Goal: Task Accomplishment & Management: Manage account settings

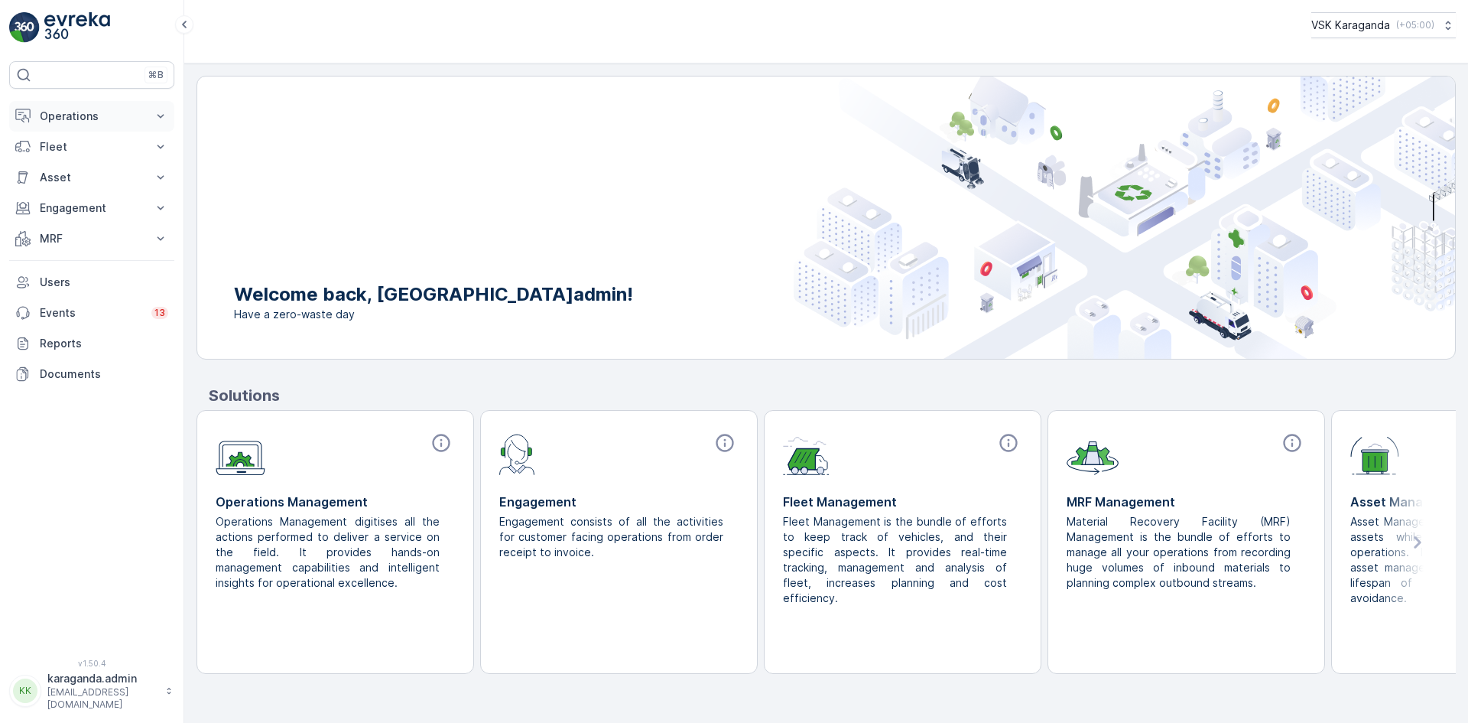
click at [75, 117] on p "Operations" at bounding box center [92, 116] width 104 height 15
click at [63, 166] on p "Planning" at bounding box center [60, 163] width 43 height 15
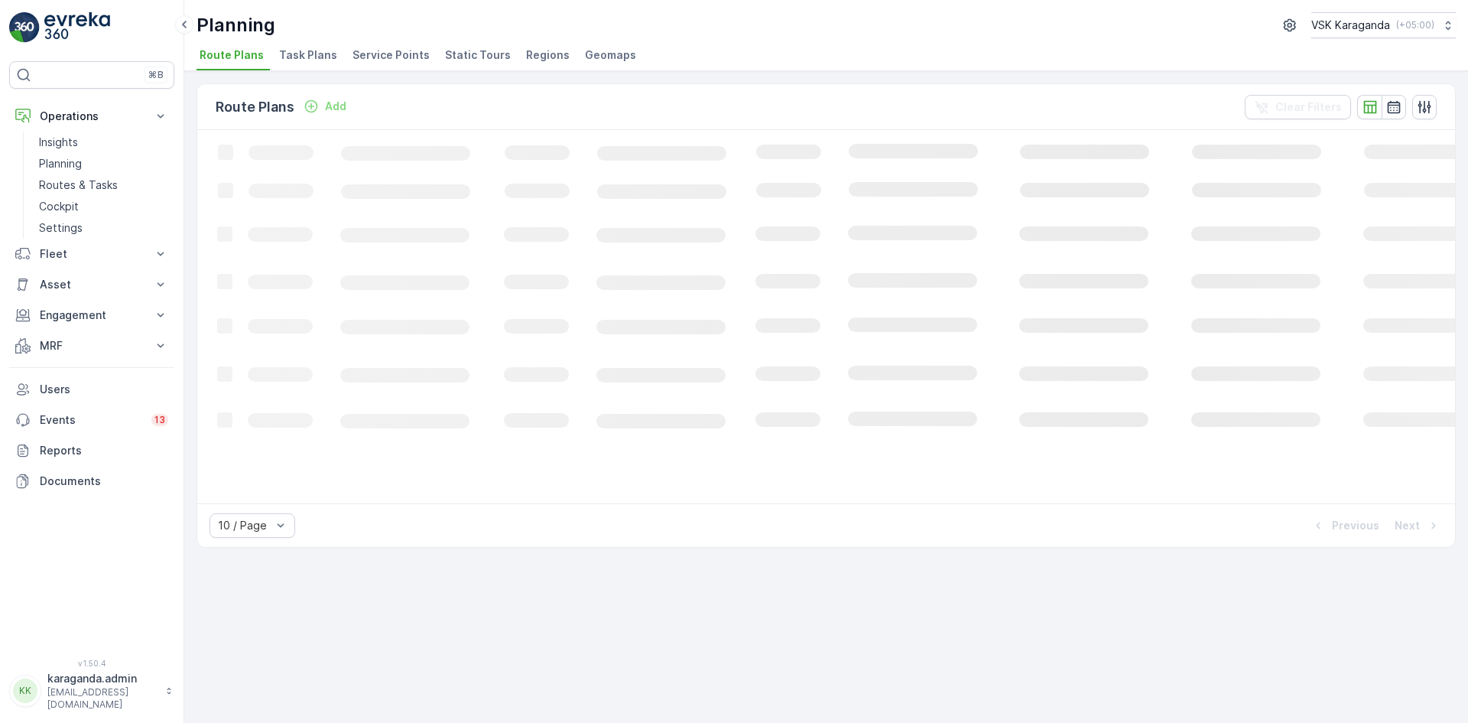
click at [378, 55] on span "Service Points" at bounding box center [390, 54] width 77 height 15
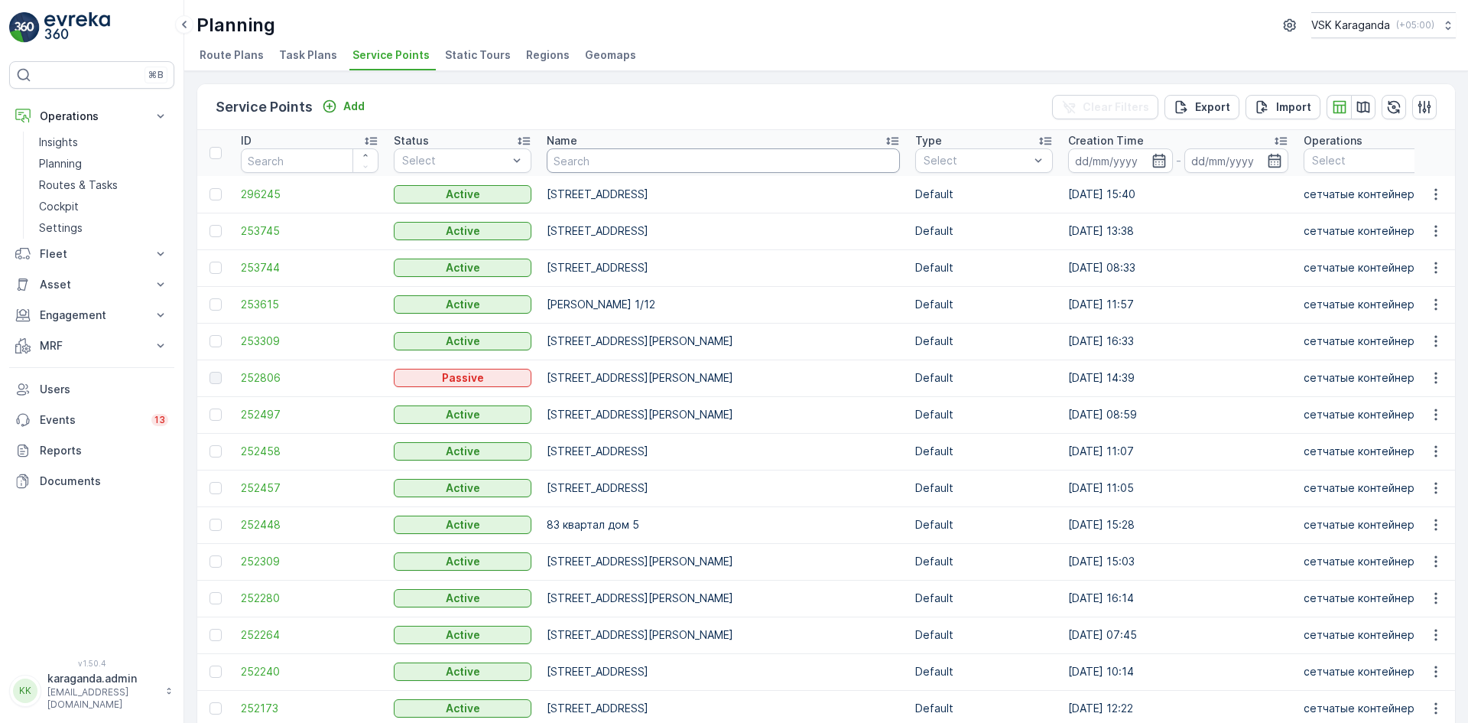
click at [563, 165] on input "text" at bounding box center [723, 160] width 353 height 24
type input "лободы"
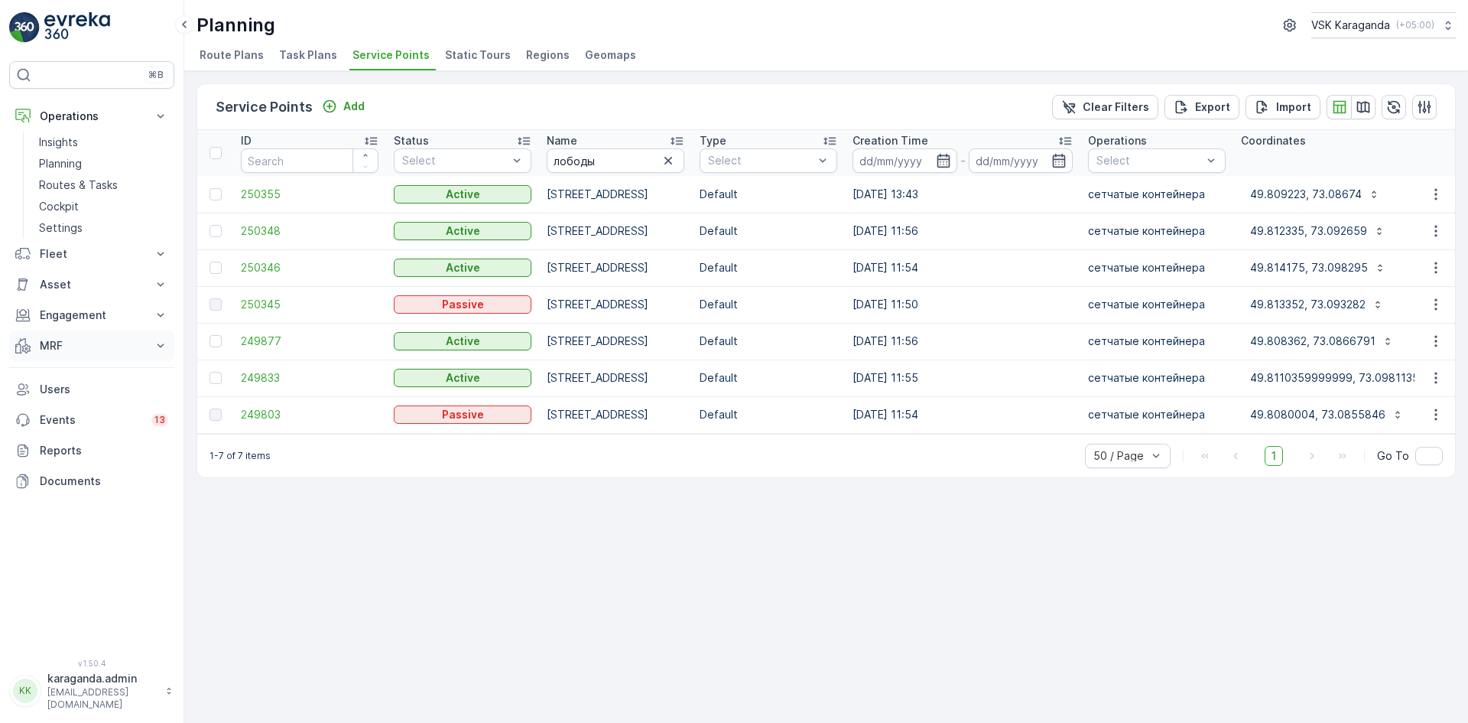
click at [49, 345] on p "MRF" at bounding box center [92, 345] width 104 height 15
click at [93, 369] on p "Входящий & Исходящий" at bounding box center [103, 371] width 128 height 15
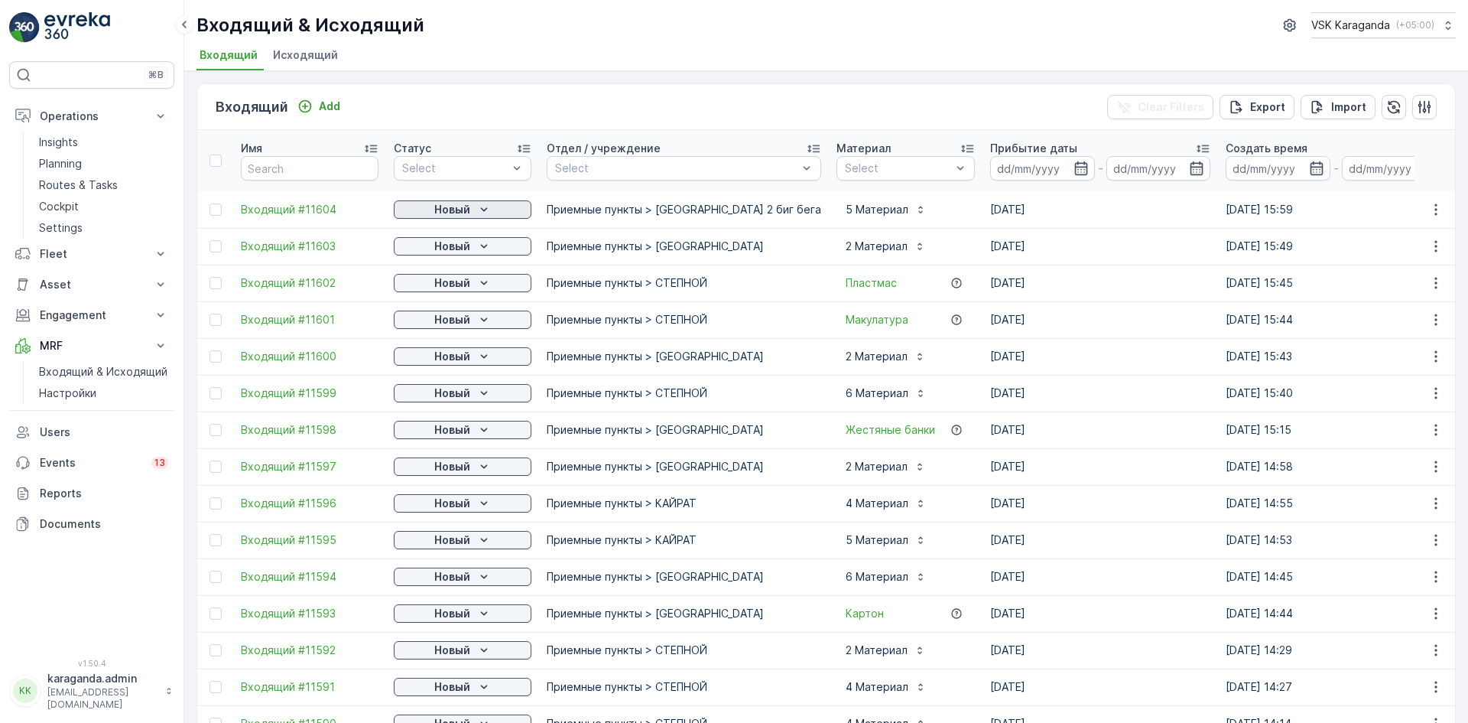
click at [486, 213] on icon "Новый" at bounding box center [483, 209] width 15 height 15
click at [457, 248] on span "подтвердить" at bounding box center [438, 253] width 70 height 15
click at [459, 248] on p "Новый" at bounding box center [452, 246] width 36 height 15
click at [453, 290] on span "подтвердить" at bounding box center [438, 290] width 70 height 15
click at [470, 287] on div "Новый" at bounding box center [462, 282] width 125 height 15
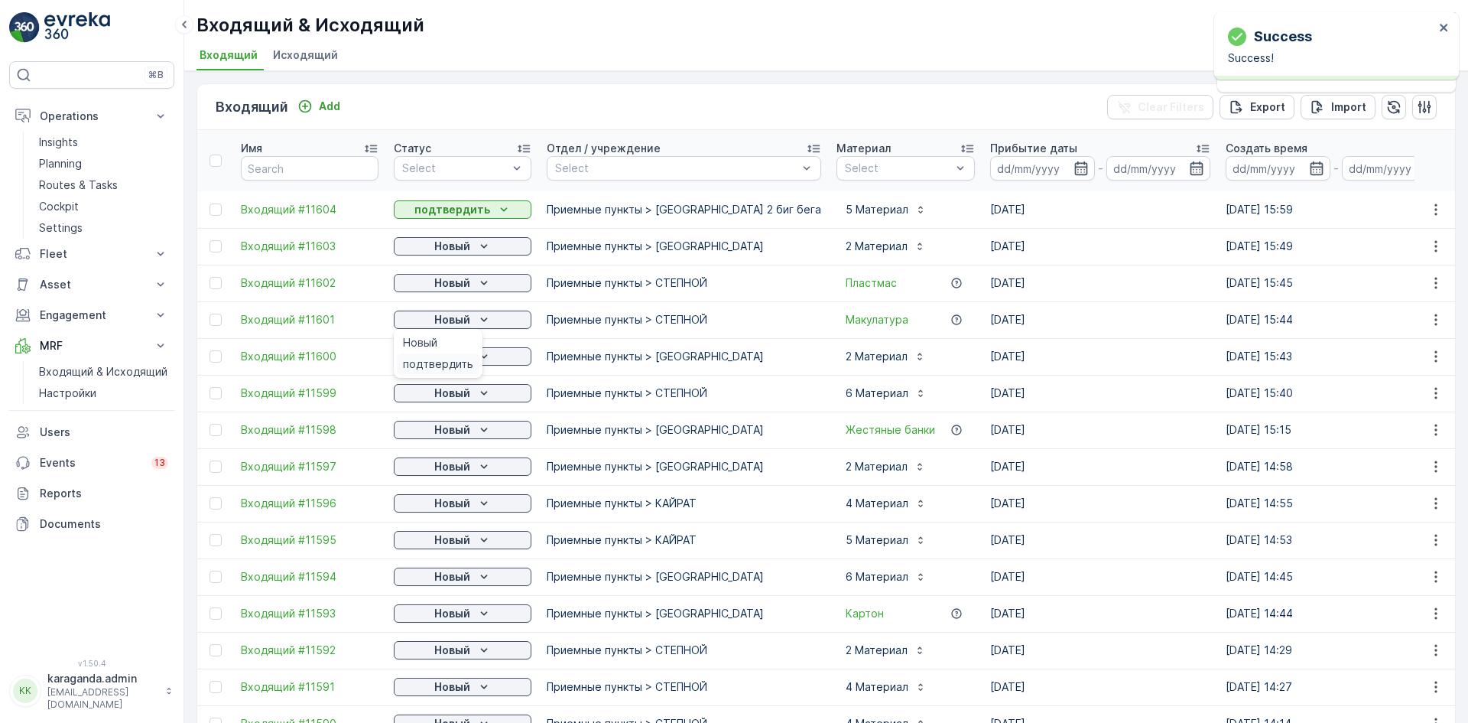
click at [453, 369] on span "подтвердить" at bounding box center [438, 363] width 70 height 15
click at [462, 358] on p "Новый" at bounding box center [452, 356] width 36 height 15
click at [453, 398] on span "подтвердить" at bounding box center [438, 400] width 70 height 15
click at [481, 392] on icon "Новый" at bounding box center [483, 393] width 7 height 4
click at [448, 436] on span "подтвердить" at bounding box center [438, 437] width 70 height 15
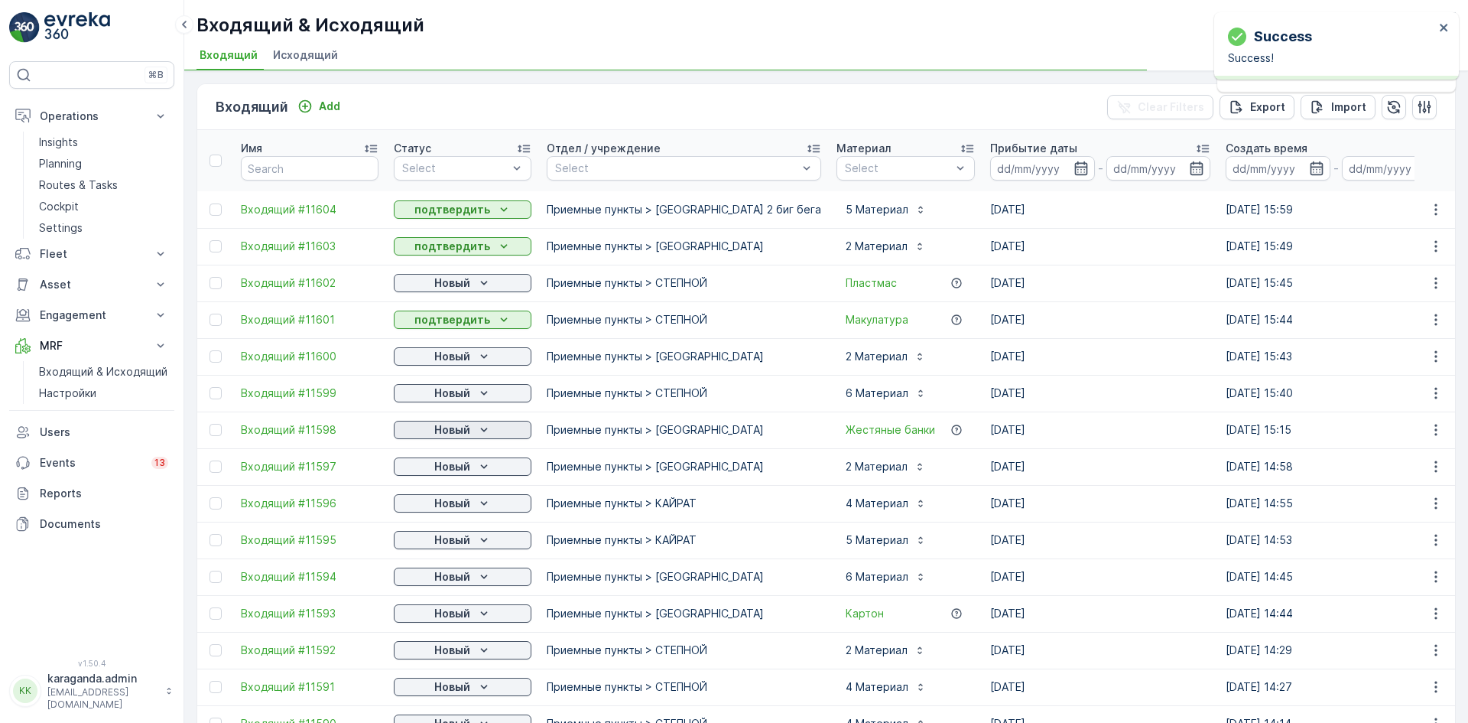
click at [466, 428] on p "Новый" at bounding box center [452, 429] width 36 height 15
click at [448, 471] on span "подтвердить" at bounding box center [438, 473] width 70 height 15
click at [468, 466] on p "Новый" at bounding box center [452, 466] width 36 height 15
click at [447, 513] on span "подтвердить" at bounding box center [438, 510] width 70 height 15
click at [450, 539] on div "подтвердить" at bounding box center [438, 547] width 83 height 21
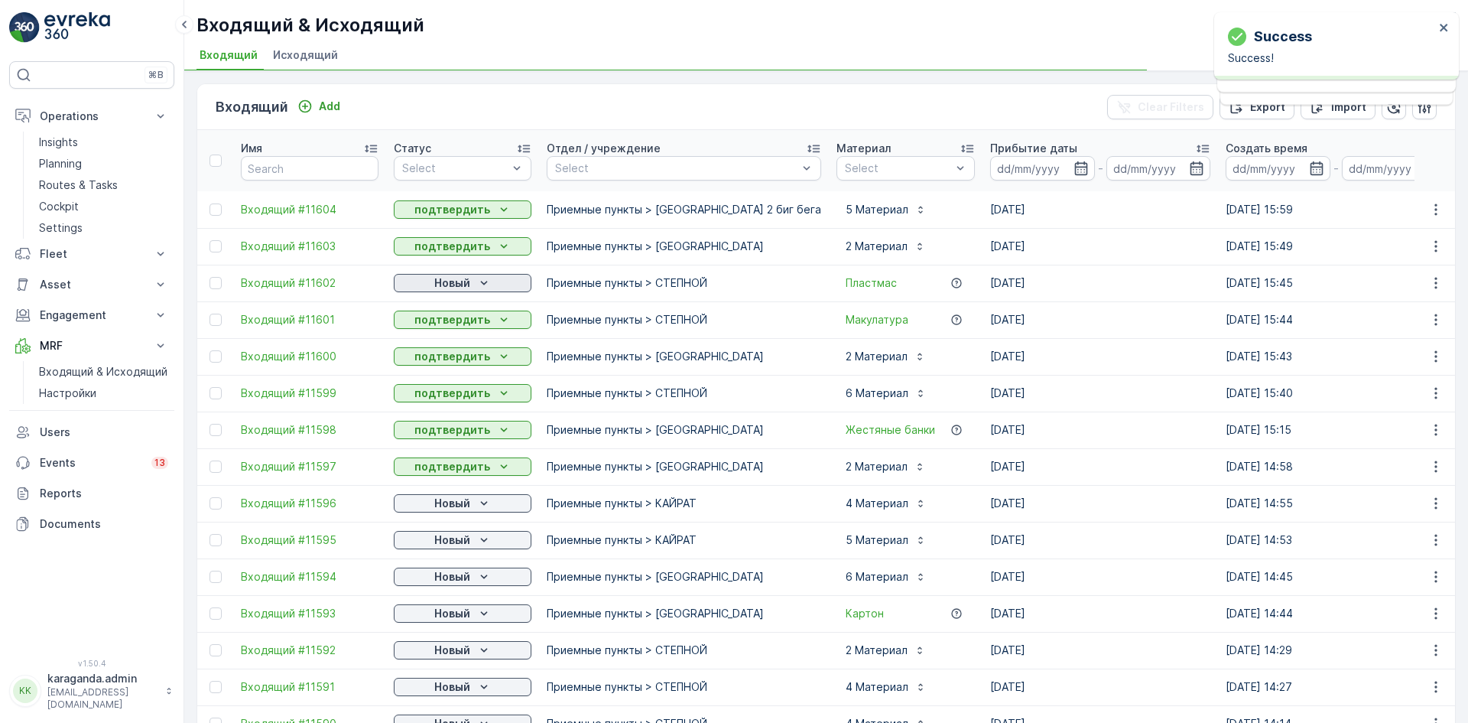
click at [482, 280] on icon "Новый" at bounding box center [483, 282] width 15 height 15
click at [458, 322] on span "подтвердить" at bounding box center [438, 327] width 70 height 15
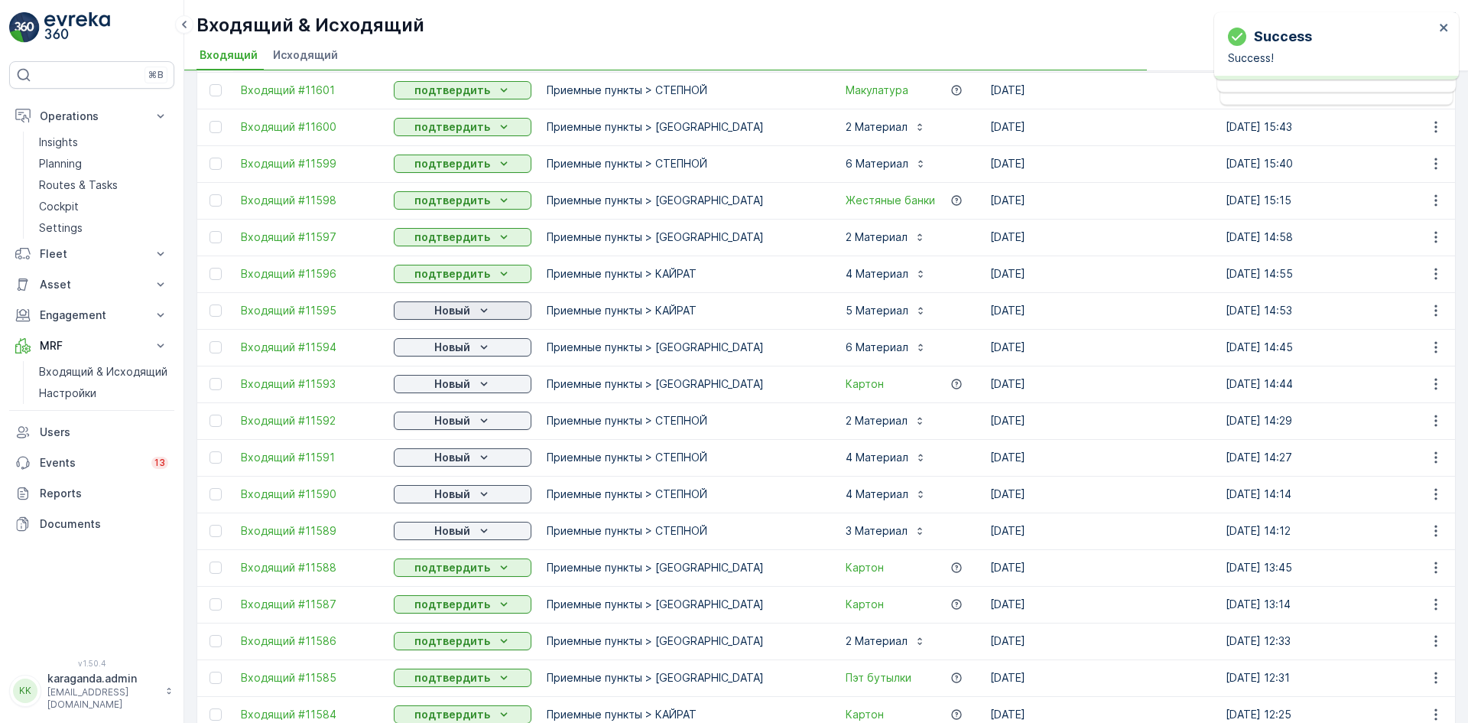
click at [470, 308] on div "Новый" at bounding box center [462, 310] width 125 height 15
click at [469, 349] on span "подтвердить" at bounding box center [438, 354] width 70 height 15
click at [463, 390] on span "подтвердить" at bounding box center [438, 391] width 70 height 15
click at [474, 389] on div "Новый" at bounding box center [462, 383] width 125 height 15
click at [460, 430] on span "подтвердить" at bounding box center [438, 428] width 70 height 15
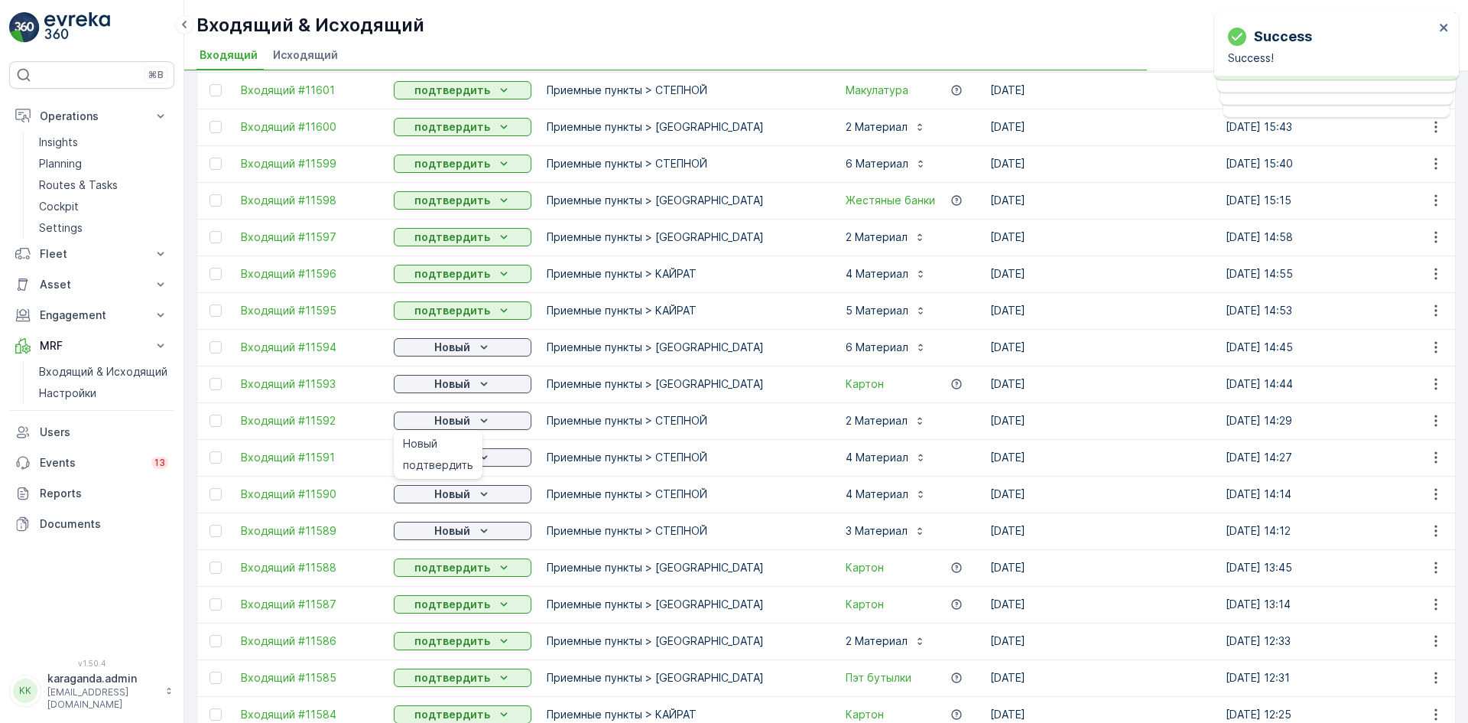
click at [454, 468] on span "подтвердить" at bounding box center [438, 464] width 70 height 15
click at [475, 459] on div "Новый" at bounding box center [462, 457] width 125 height 15
click at [450, 502] on span "подтвердить" at bounding box center [438, 501] width 70 height 15
click at [475, 496] on div "Новый" at bounding box center [462, 493] width 125 height 15
click at [469, 495] on p "Новый" at bounding box center [452, 493] width 36 height 15
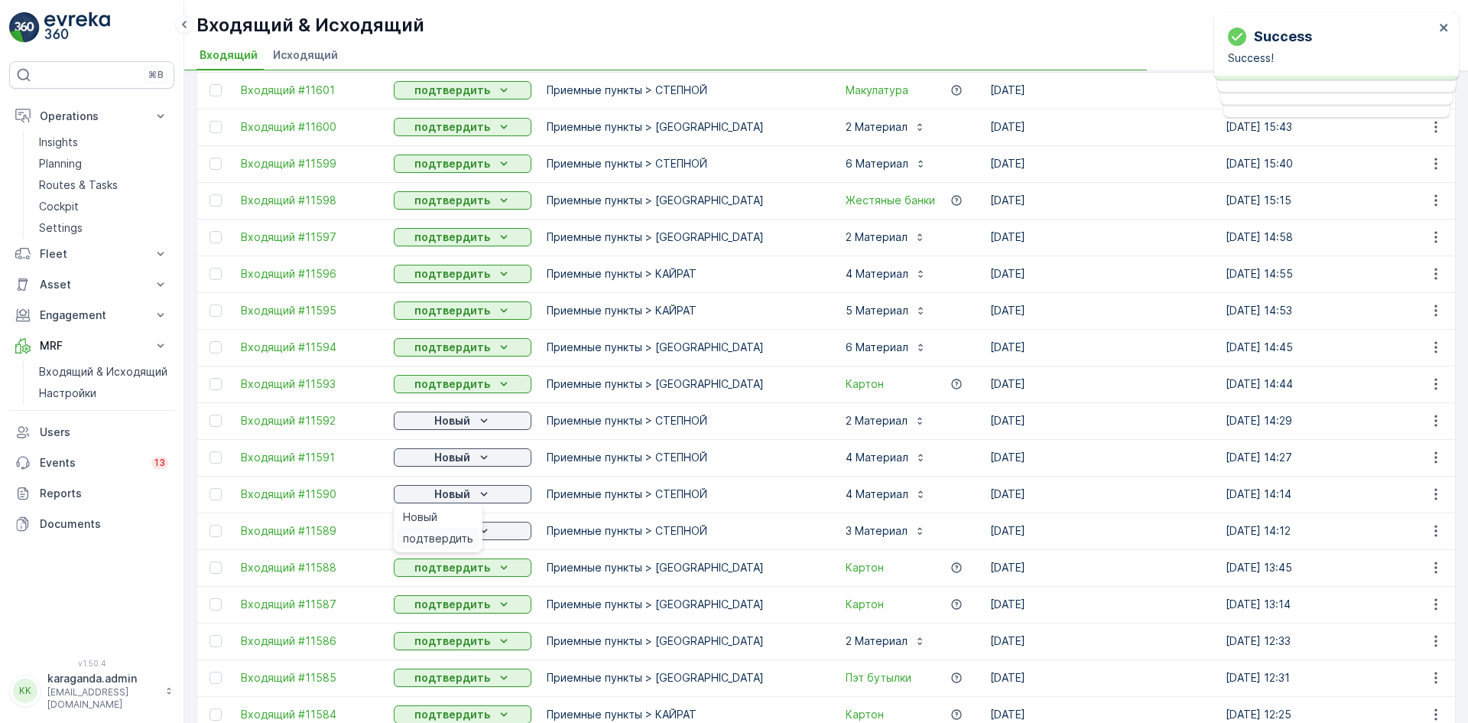
click at [457, 537] on span "подтвердить" at bounding box center [438, 538] width 70 height 15
click at [453, 567] on span "подтвердить" at bounding box center [438, 574] width 70 height 15
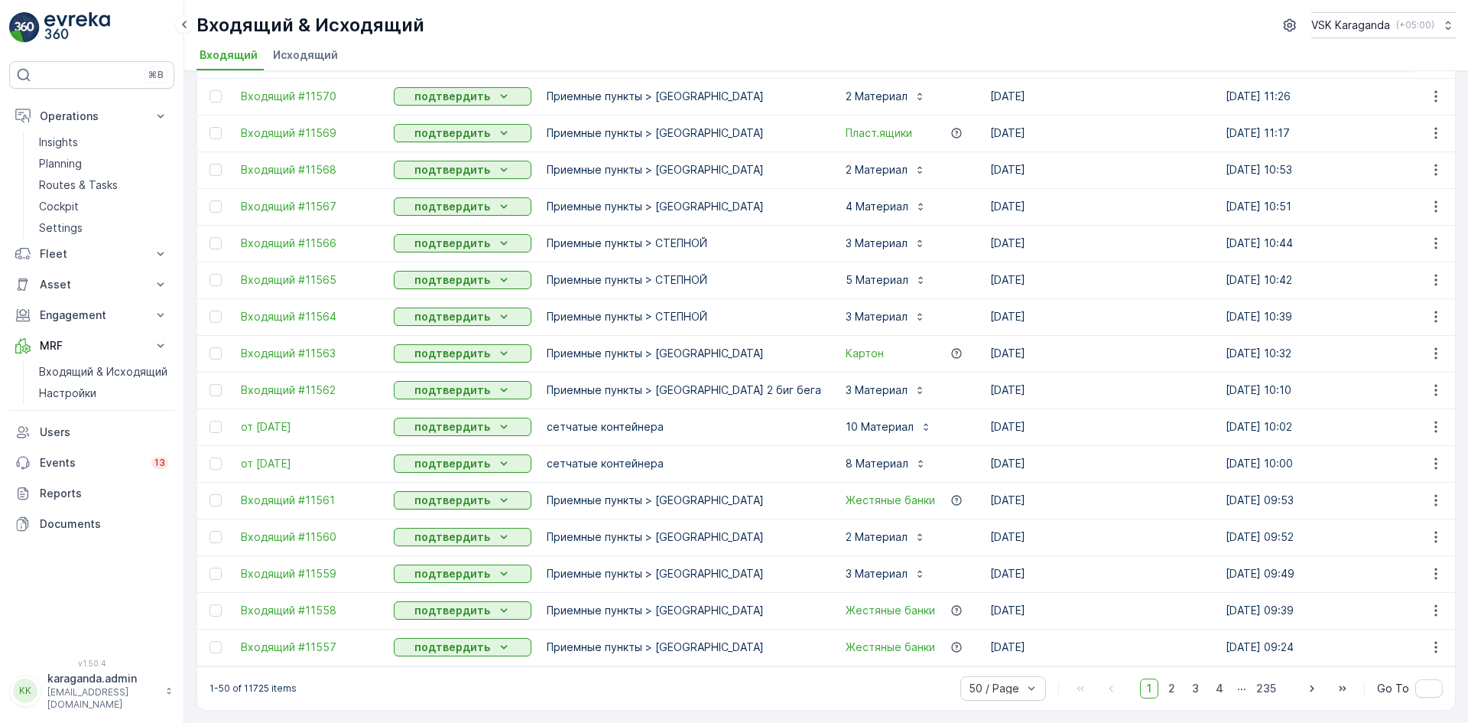
scroll to position [1369, 0]
click at [41, 172] on link "Planning" at bounding box center [103, 163] width 141 height 21
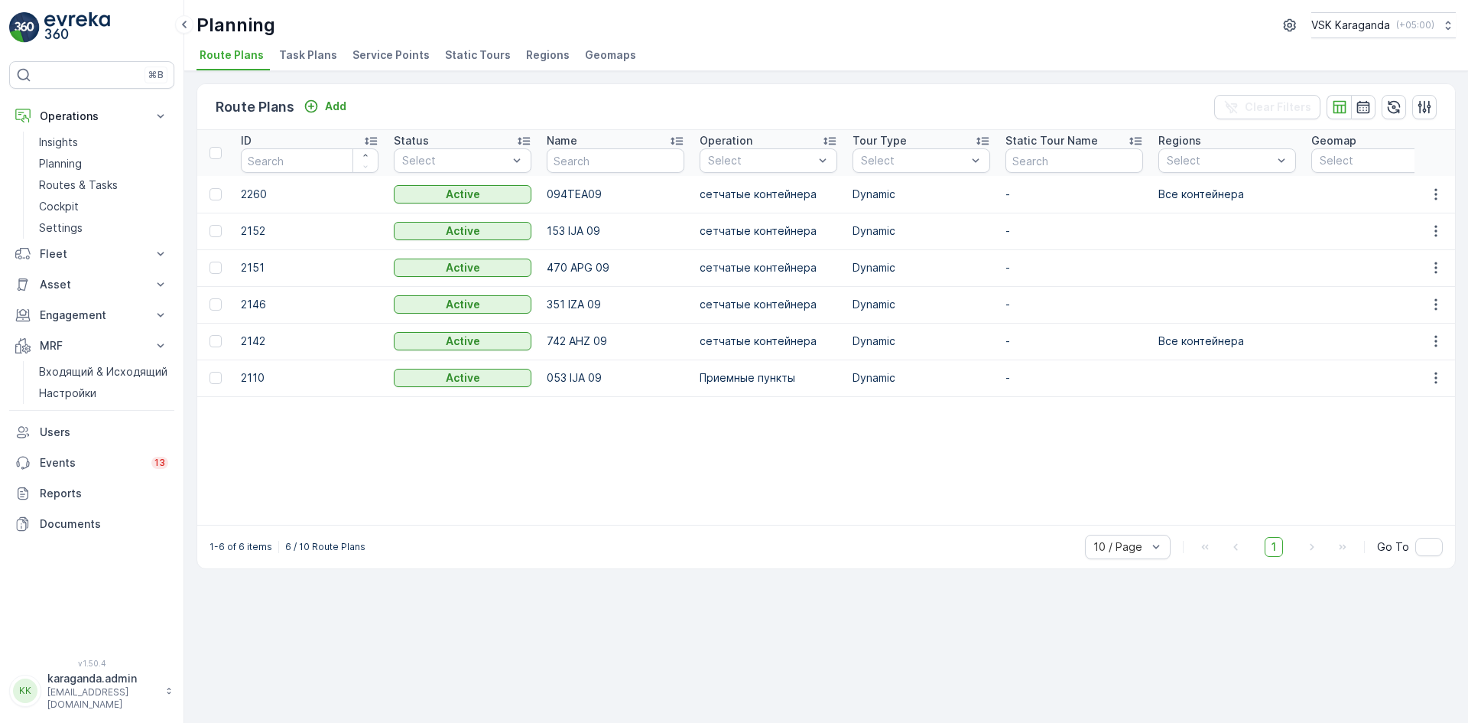
click at [360, 51] on span "Service Points" at bounding box center [390, 54] width 77 height 15
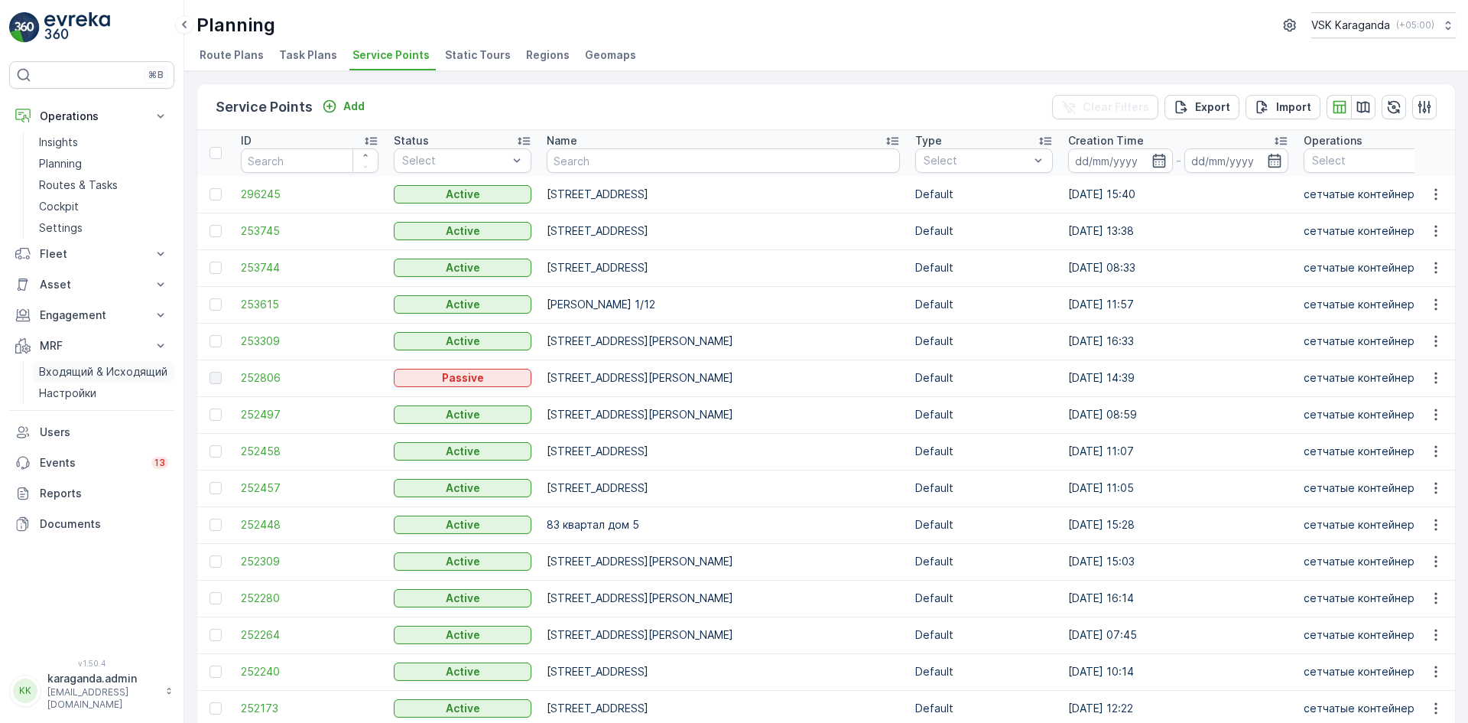
click at [80, 368] on p "Входящий & Исходящий" at bounding box center [103, 371] width 128 height 15
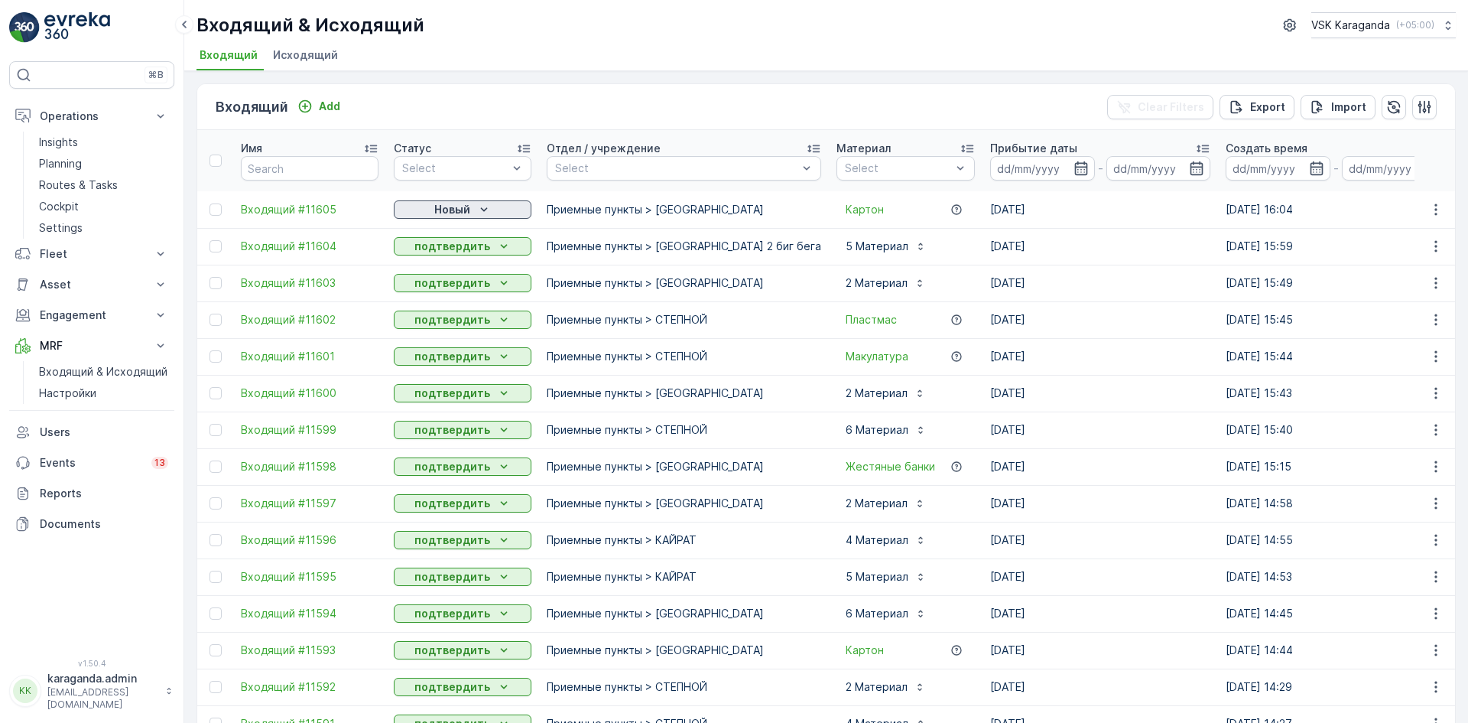
click at [424, 207] on div "Новый" at bounding box center [462, 209] width 125 height 15
click at [420, 246] on span "подтвердить" at bounding box center [438, 253] width 70 height 15
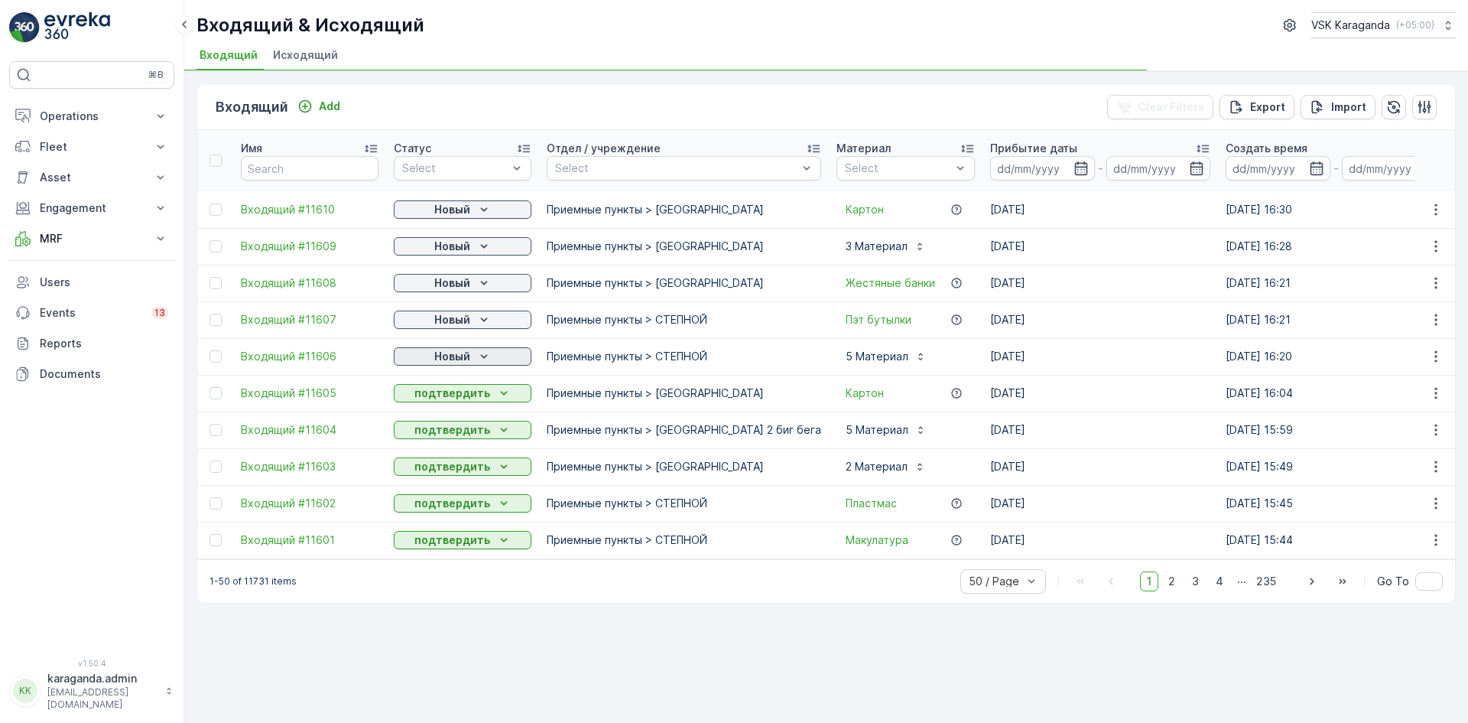
click at [487, 358] on icon "Новый" at bounding box center [483, 356] width 15 height 15
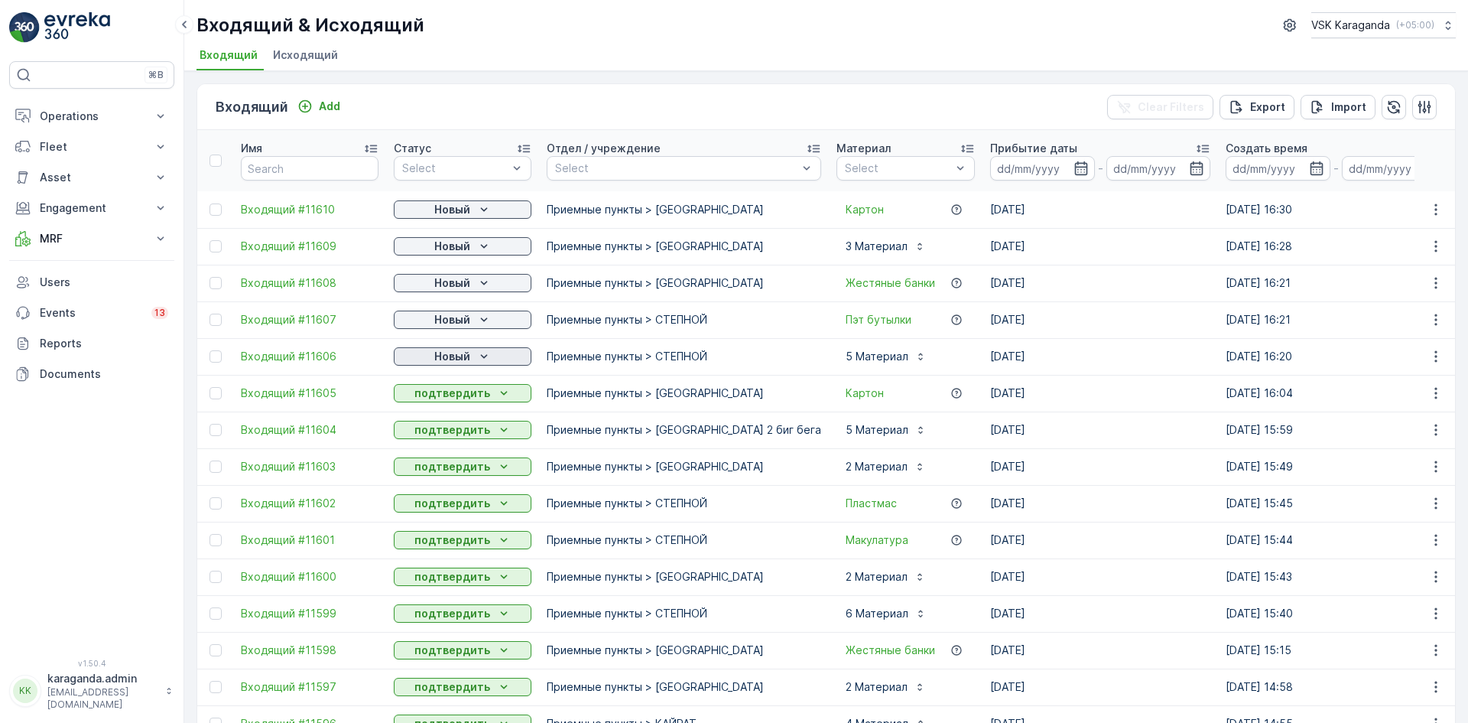
click at [470, 358] on div "Новый" at bounding box center [462, 356] width 125 height 15
click at [447, 396] on span "подтвердить" at bounding box center [438, 400] width 70 height 15
click at [456, 314] on p "Новый" at bounding box center [452, 319] width 36 height 15
click at [431, 361] on span "подтвердить" at bounding box center [438, 363] width 70 height 15
click at [447, 279] on p "Новый" at bounding box center [452, 282] width 36 height 15
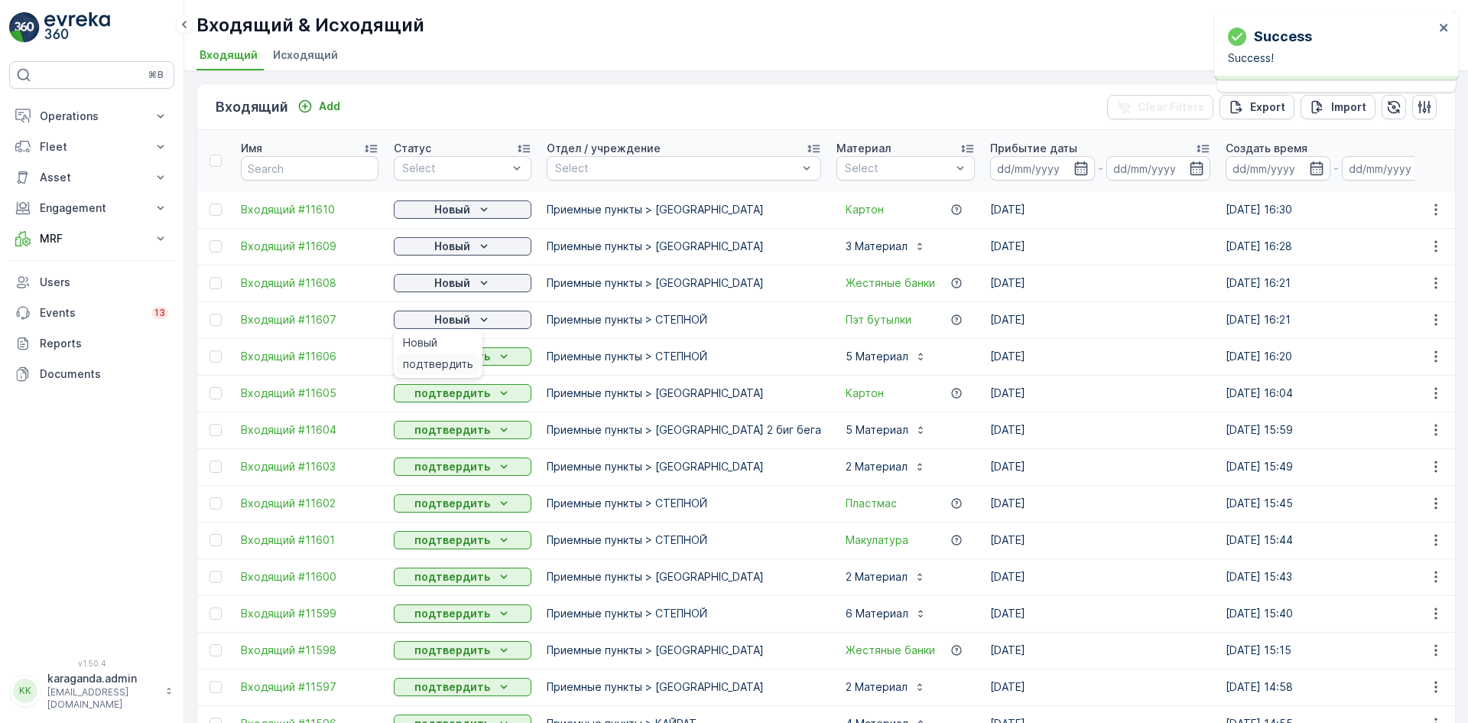
click at [432, 355] on div "подтвердить" at bounding box center [438, 363] width 83 height 21
click at [458, 243] on p "Новый" at bounding box center [452, 246] width 36 height 15
click at [435, 292] on span "подтвердить" at bounding box center [438, 290] width 70 height 15
click at [454, 210] on p "Новый" at bounding box center [452, 209] width 36 height 15
click at [439, 257] on td "Новый" at bounding box center [462, 246] width 153 height 37
